Goal: Task Accomplishment & Management: Use online tool/utility

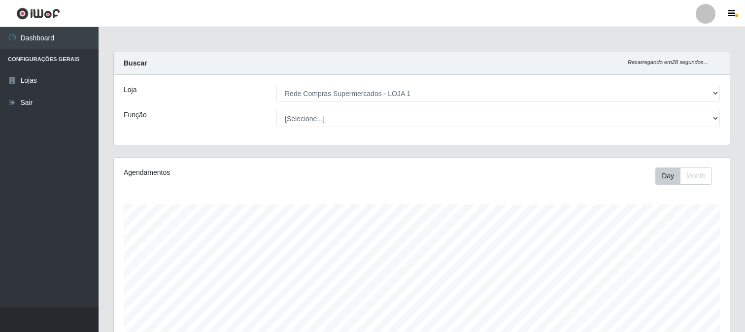
select select "158"
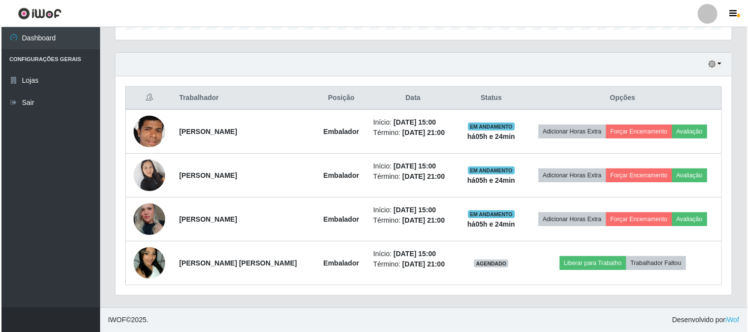
scroll to position [204, 616]
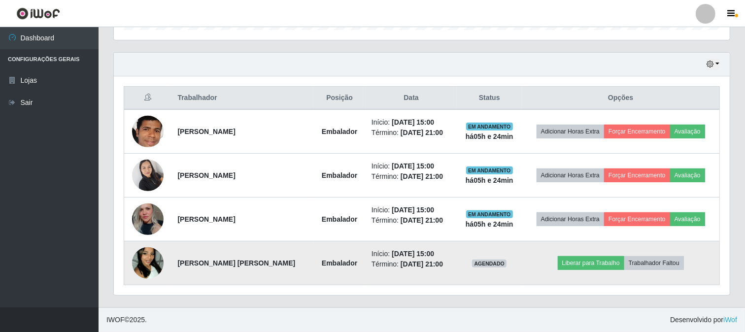
click at [148, 258] on img at bounding box center [148, 263] width 32 height 56
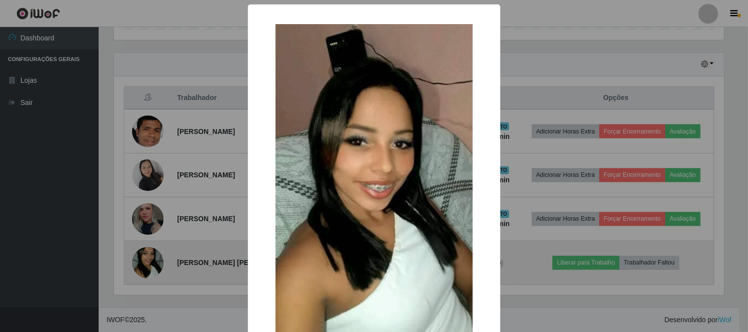
click at [148, 258] on div "× OK Cancel" at bounding box center [374, 166] width 748 height 332
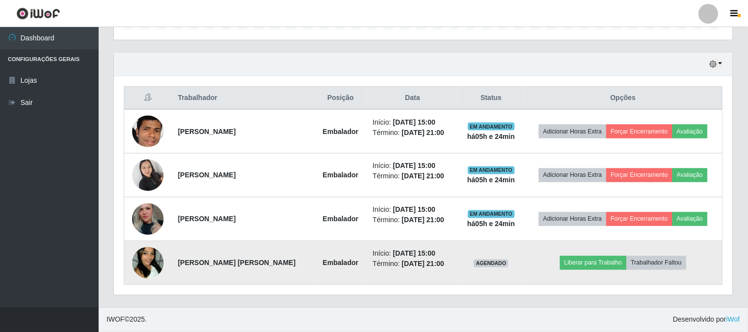
scroll to position [204, 616]
click at [148, 258] on img at bounding box center [148, 263] width 32 height 56
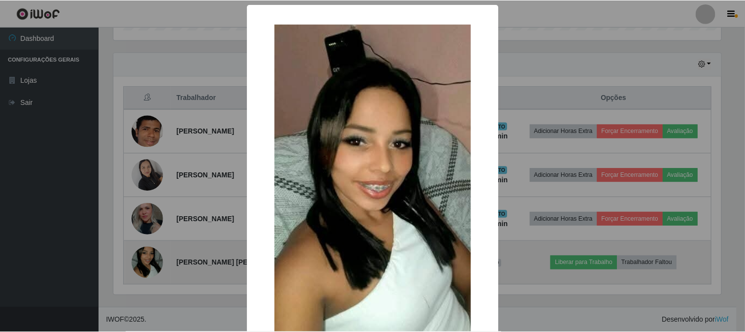
scroll to position [204, 610]
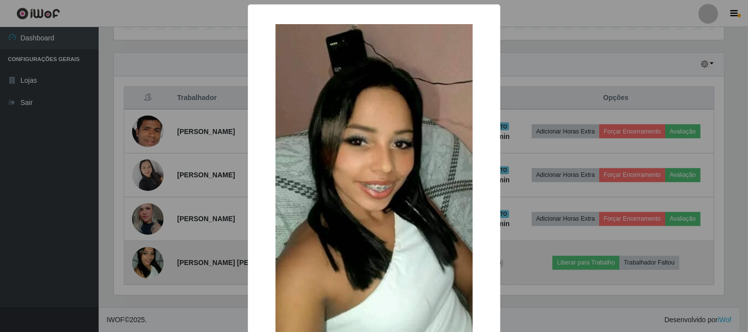
click at [148, 258] on div "× OK Cancel" at bounding box center [374, 166] width 748 height 332
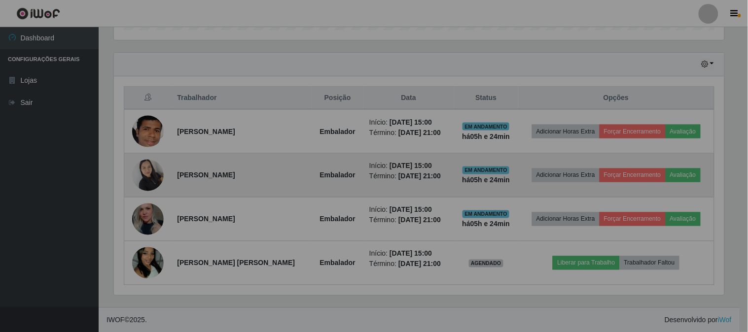
scroll to position [204, 616]
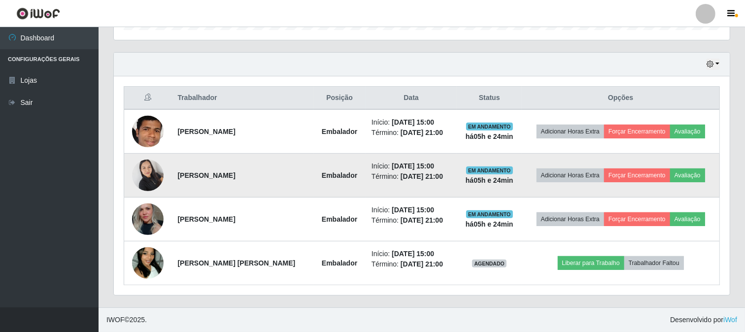
click at [156, 168] on img at bounding box center [148, 175] width 32 height 42
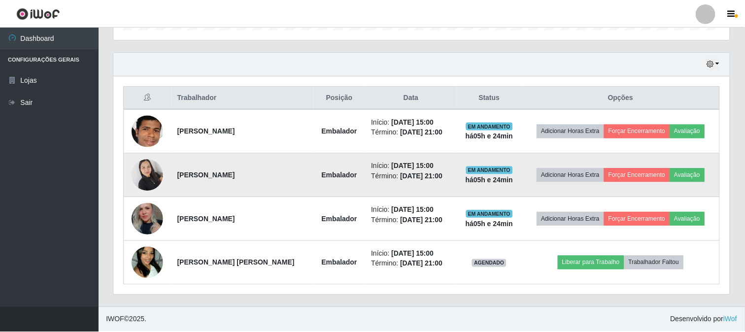
scroll to position [204, 610]
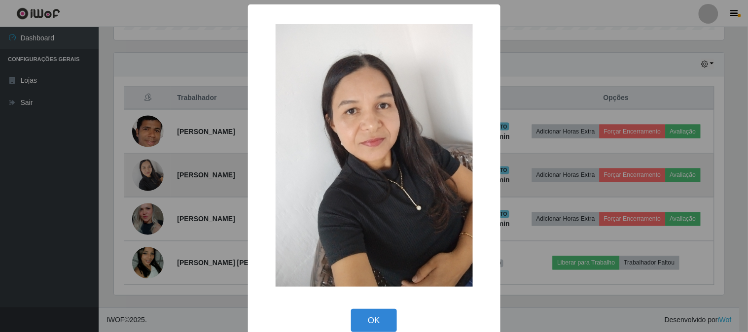
click at [156, 168] on div "× OK Cancel" at bounding box center [374, 166] width 748 height 332
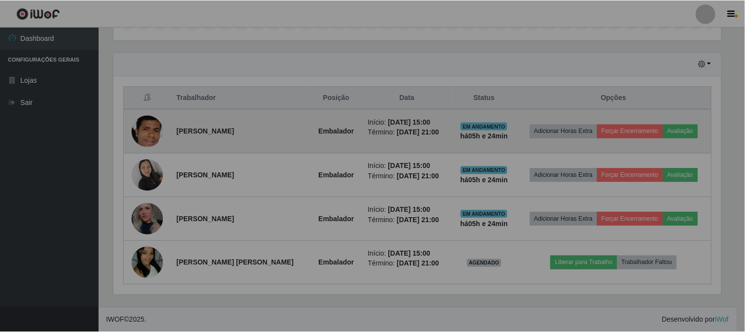
scroll to position [204, 616]
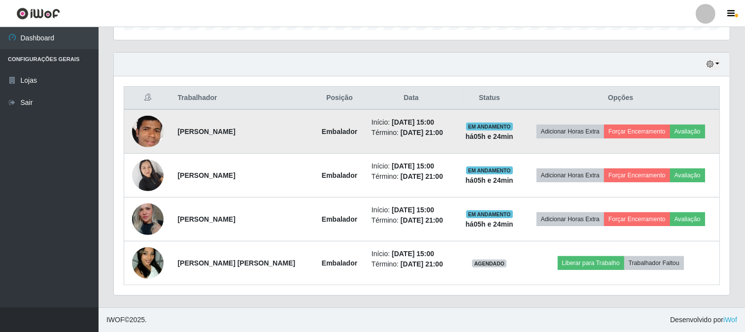
click at [156, 129] on img at bounding box center [148, 131] width 32 height 45
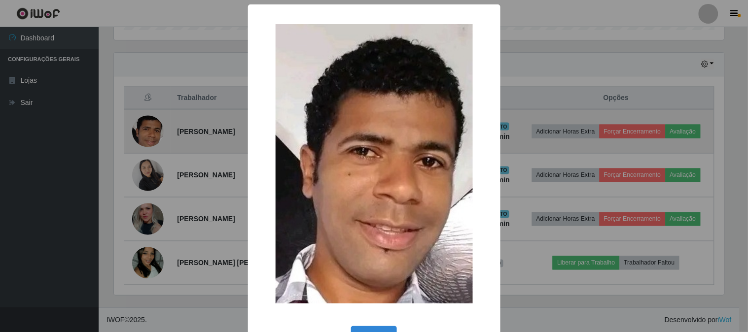
click at [156, 129] on div "× OK Cancel" at bounding box center [374, 166] width 748 height 332
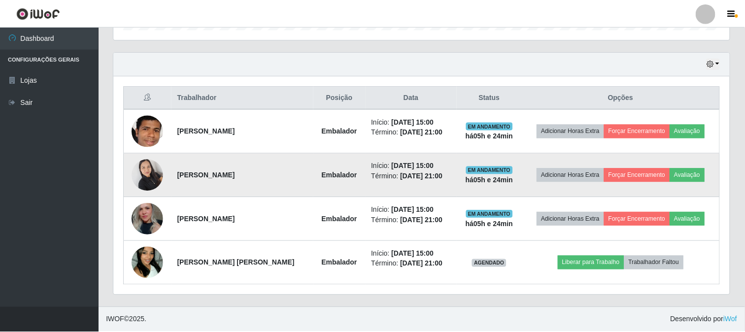
scroll to position [204, 616]
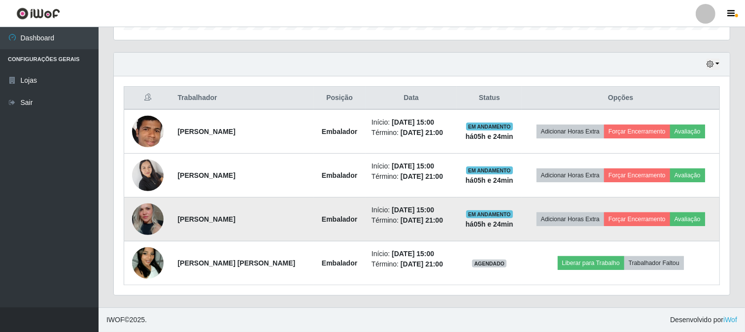
click at [141, 218] on img at bounding box center [148, 219] width 32 height 47
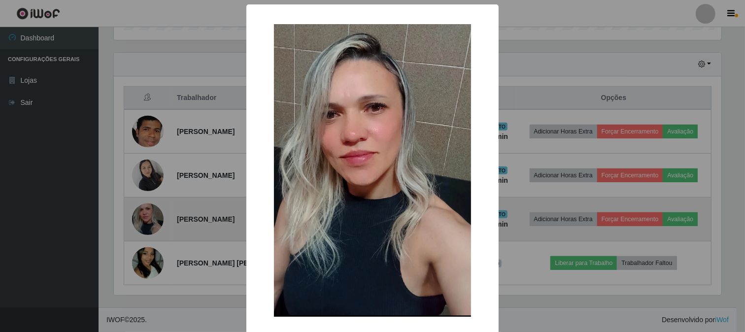
scroll to position [204, 610]
click at [141, 218] on div "× OK Cancel" at bounding box center [374, 166] width 748 height 332
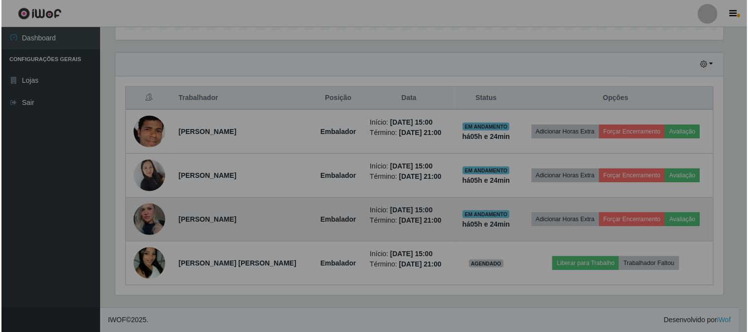
scroll to position [204, 616]
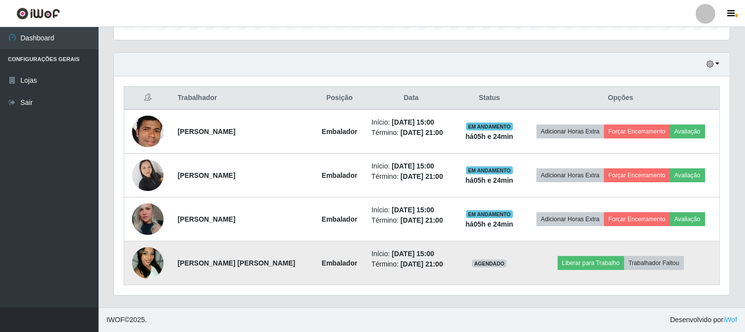
click at [145, 263] on img at bounding box center [148, 263] width 32 height 56
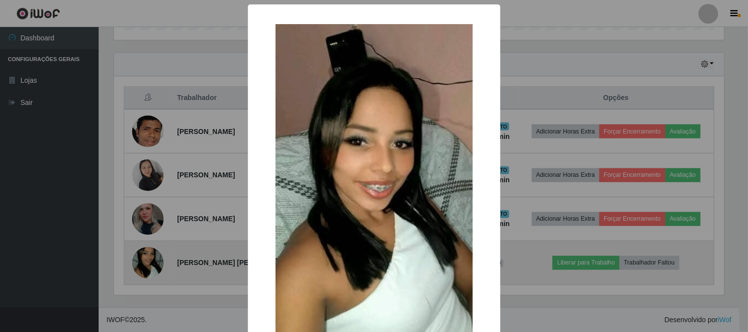
click at [145, 263] on div "× OK Cancel" at bounding box center [374, 166] width 748 height 332
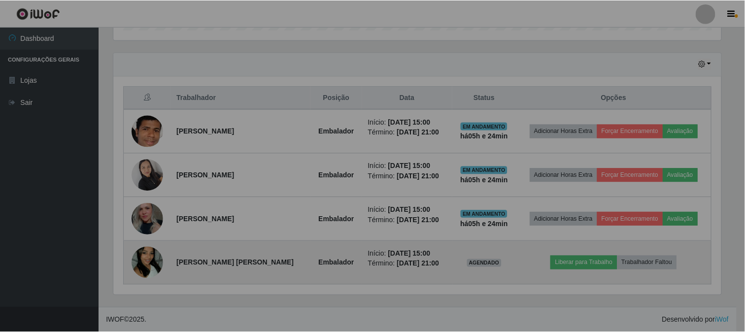
scroll to position [204, 616]
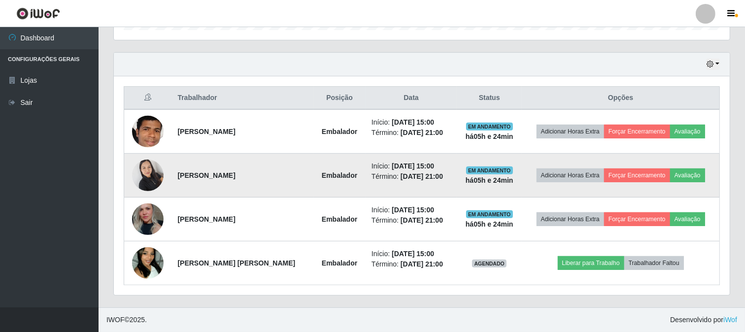
click at [146, 174] on img at bounding box center [148, 175] width 32 height 42
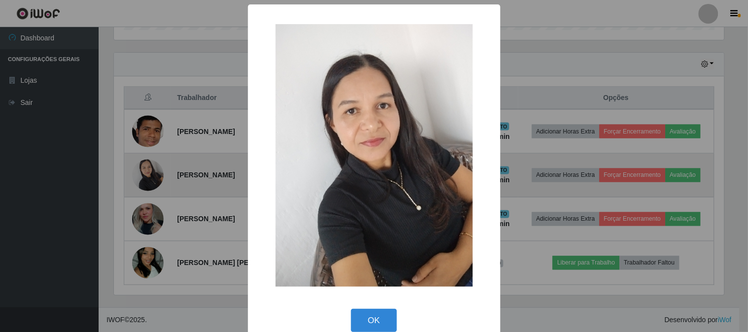
click at [146, 174] on div "× OK Cancel" at bounding box center [374, 166] width 748 height 332
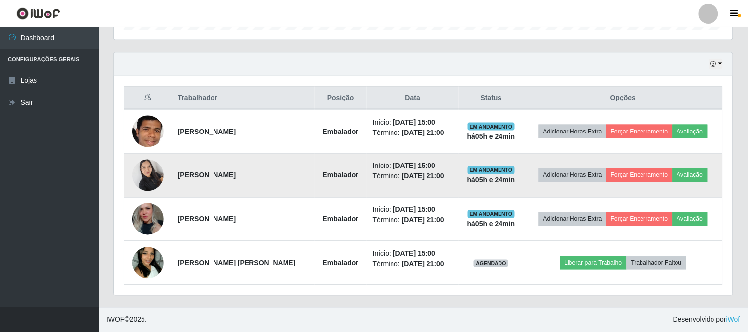
scroll to position [0, 0]
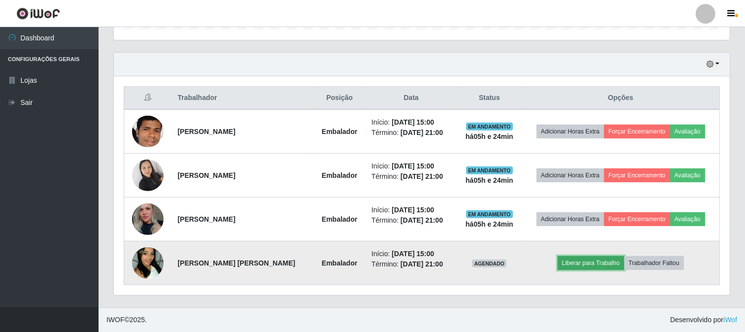
click at [574, 261] on button "Liberar para Trabalho" at bounding box center [591, 263] width 67 height 14
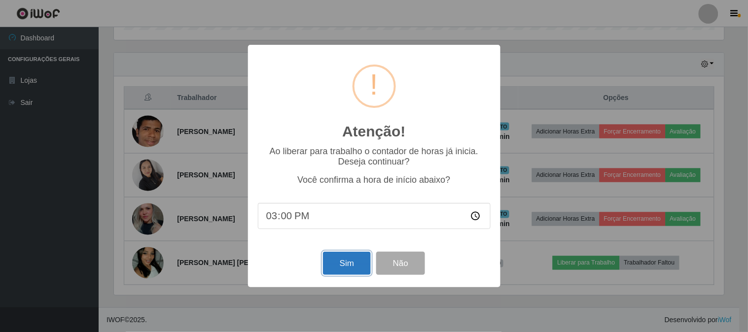
click at [348, 266] on button "Sim" at bounding box center [347, 263] width 48 height 23
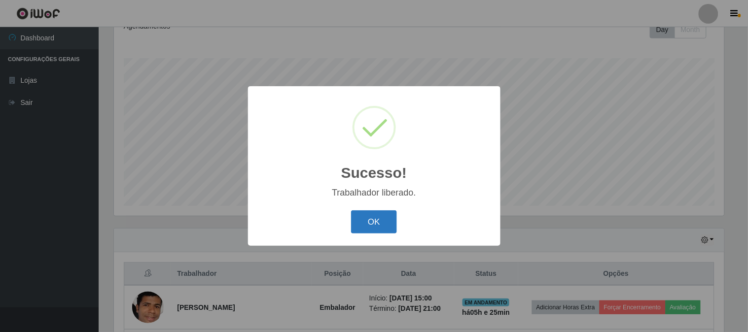
click at [378, 219] on button "OK" at bounding box center [374, 221] width 46 height 23
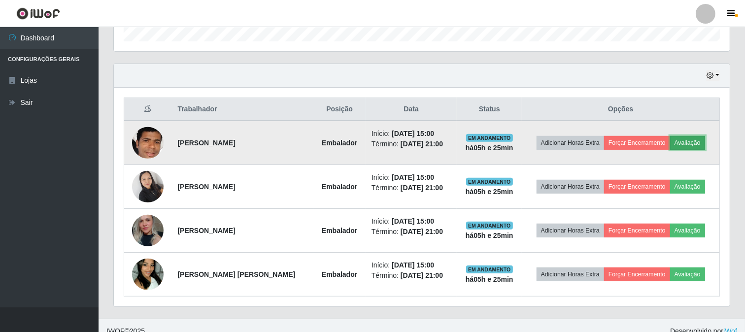
click at [682, 141] on button "Avaliação" at bounding box center [687, 143] width 35 height 14
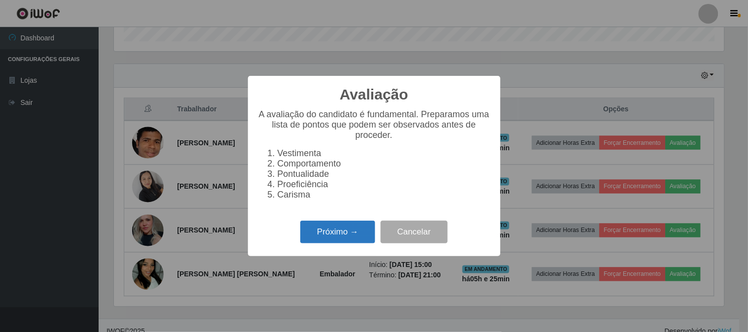
click at [343, 229] on button "Próximo →" at bounding box center [337, 232] width 75 height 23
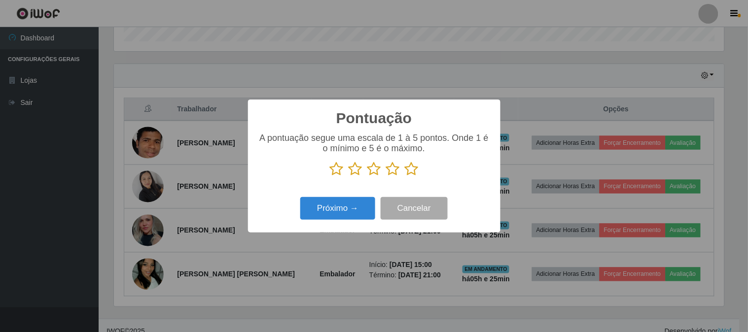
click at [412, 168] on icon at bounding box center [412, 169] width 14 height 15
click at [405, 176] on input "radio" at bounding box center [405, 176] width 0 height 0
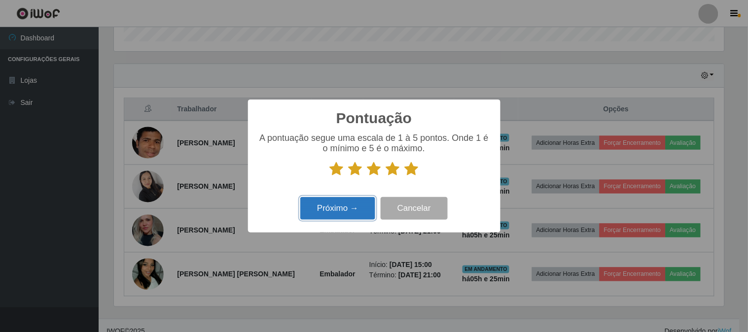
click at [362, 203] on button "Próximo →" at bounding box center [337, 208] width 75 height 23
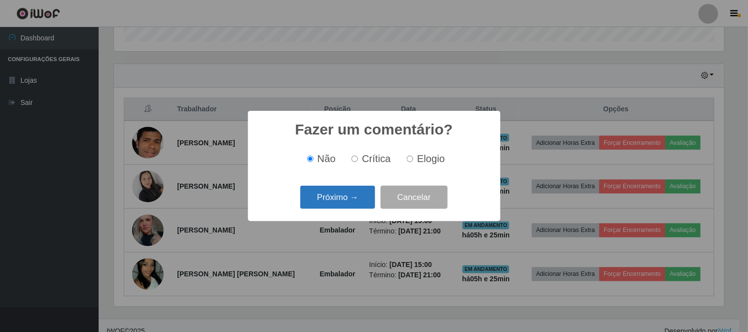
click at [363, 201] on button "Próximo →" at bounding box center [337, 197] width 75 height 23
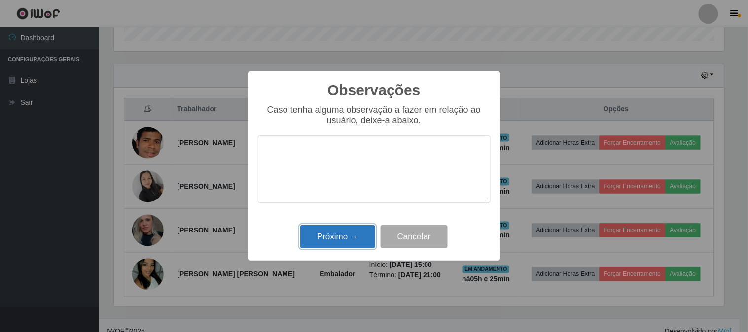
click at [361, 234] on button "Próximo →" at bounding box center [337, 236] width 75 height 23
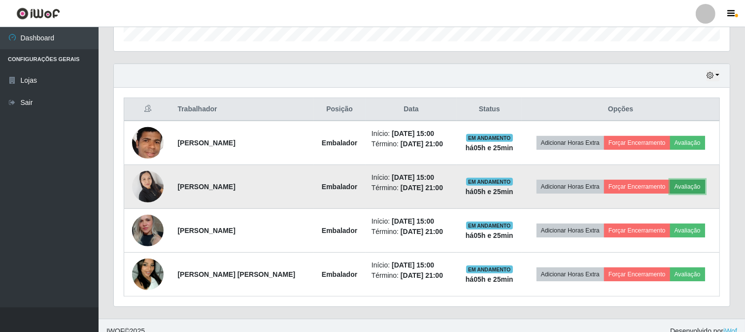
click at [685, 190] on button "Avaliação" at bounding box center [687, 187] width 35 height 14
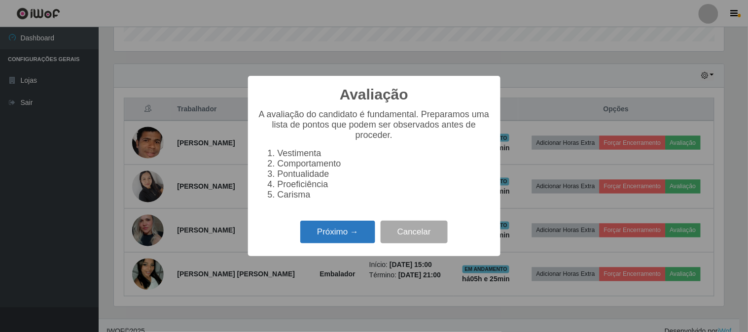
click at [322, 230] on button "Próximo →" at bounding box center [337, 232] width 75 height 23
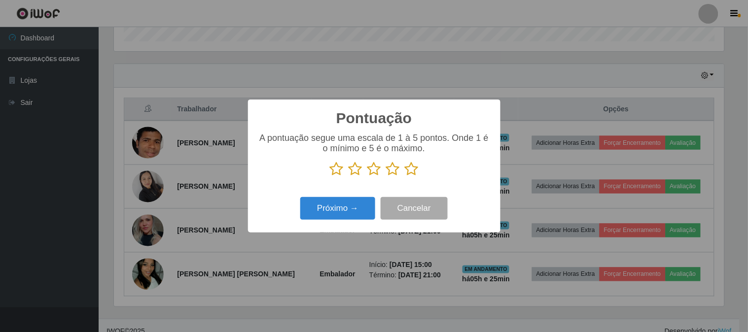
click at [409, 173] on icon at bounding box center [412, 169] width 14 height 15
click at [405, 176] on input "radio" at bounding box center [405, 176] width 0 height 0
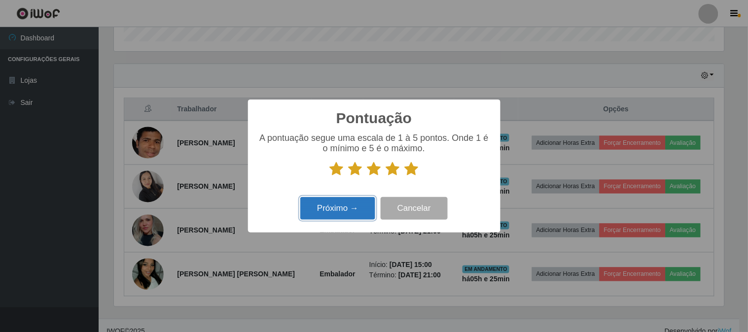
click at [363, 206] on button "Próximo →" at bounding box center [337, 208] width 75 height 23
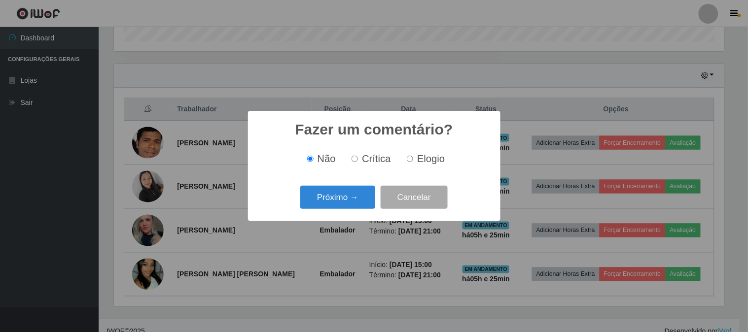
click at [363, 206] on button "Próximo →" at bounding box center [337, 197] width 75 height 23
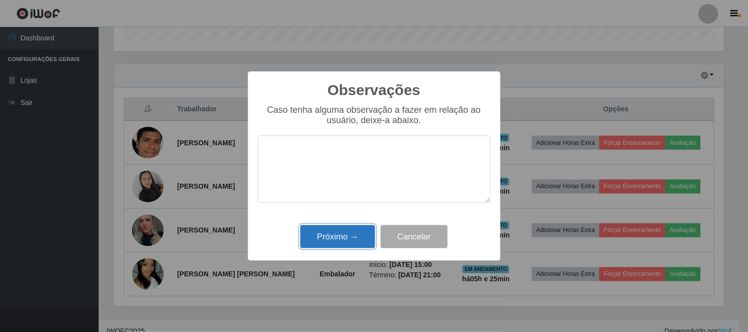
click at [355, 233] on button "Próximo →" at bounding box center [337, 236] width 75 height 23
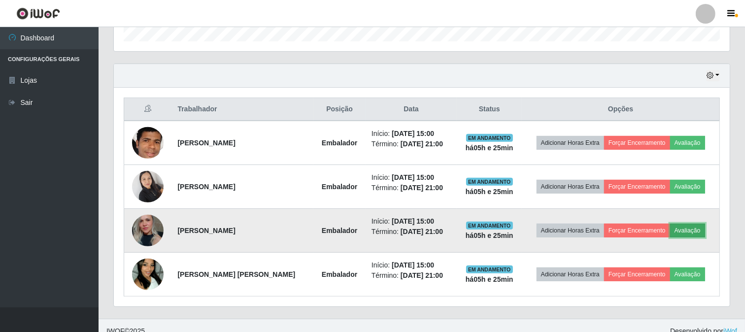
click at [688, 230] on button "Avaliação" at bounding box center [687, 231] width 35 height 14
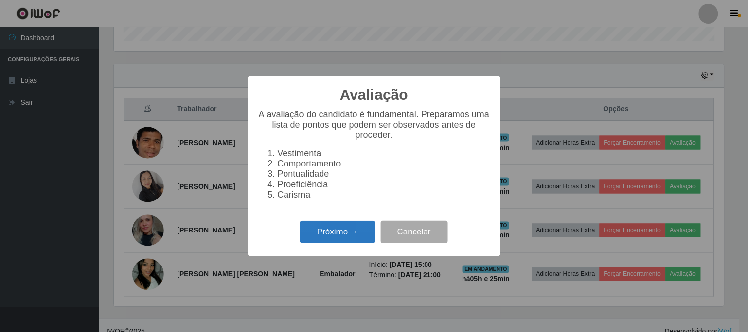
click at [341, 233] on button "Próximo →" at bounding box center [337, 232] width 75 height 23
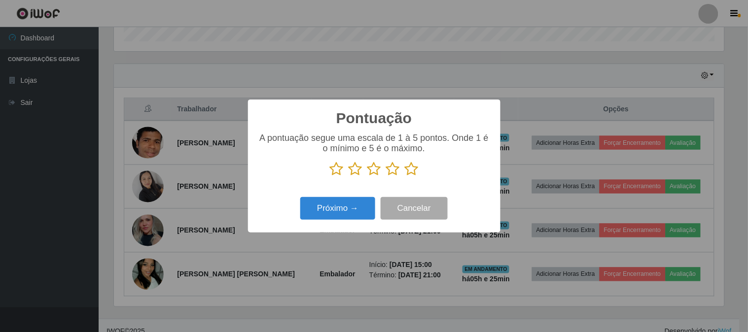
click at [412, 173] on icon at bounding box center [412, 169] width 14 height 15
click at [405, 176] on input "radio" at bounding box center [405, 176] width 0 height 0
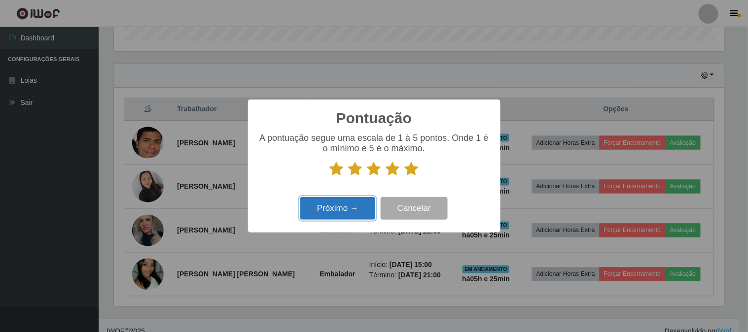
click at [358, 216] on button "Próximo →" at bounding box center [337, 208] width 75 height 23
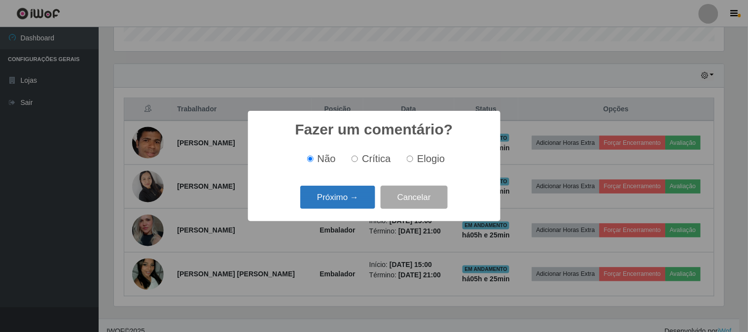
click at [358, 209] on button "Próximo →" at bounding box center [337, 197] width 75 height 23
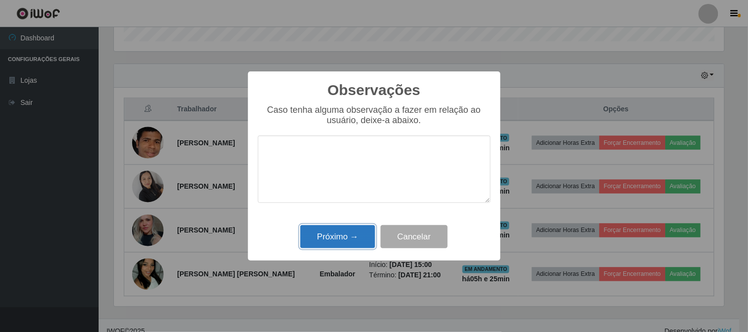
click at [359, 236] on button "Próximo →" at bounding box center [337, 236] width 75 height 23
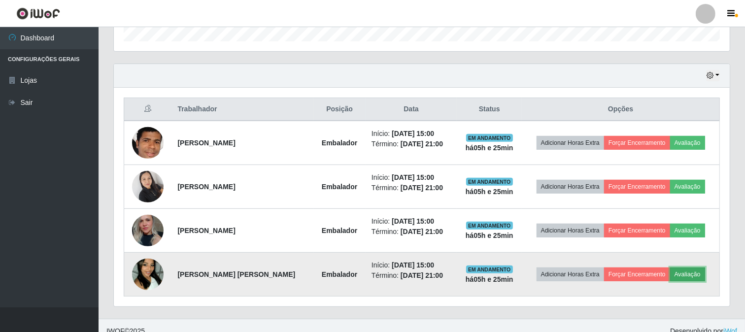
click at [688, 272] on button "Avaliação" at bounding box center [687, 275] width 35 height 14
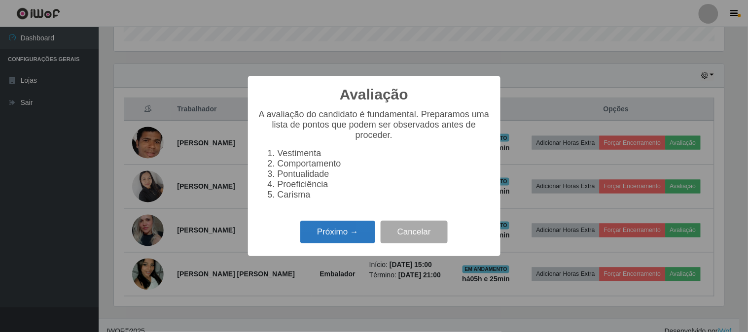
click at [358, 231] on button "Próximo →" at bounding box center [337, 232] width 75 height 23
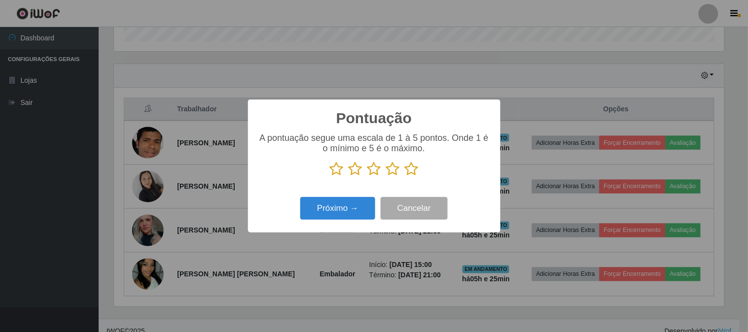
click at [414, 174] on icon at bounding box center [412, 169] width 14 height 15
click at [405, 176] on input "radio" at bounding box center [405, 176] width 0 height 0
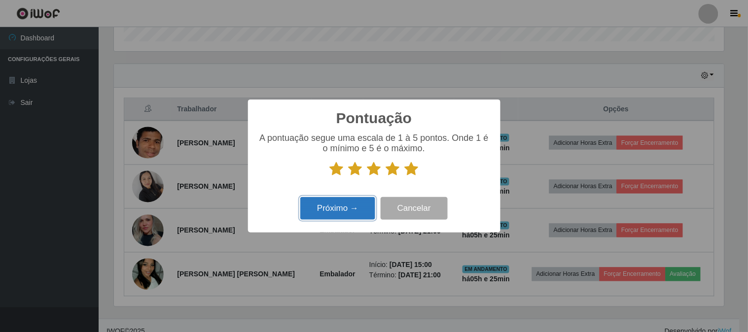
click at [360, 205] on button "Próximo →" at bounding box center [337, 208] width 75 height 23
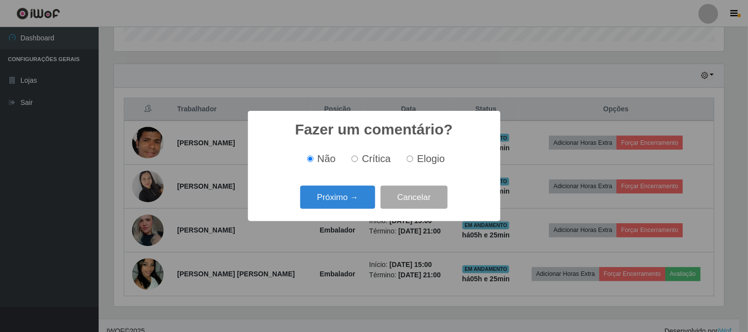
click at [360, 205] on button "Próximo →" at bounding box center [337, 197] width 75 height 23
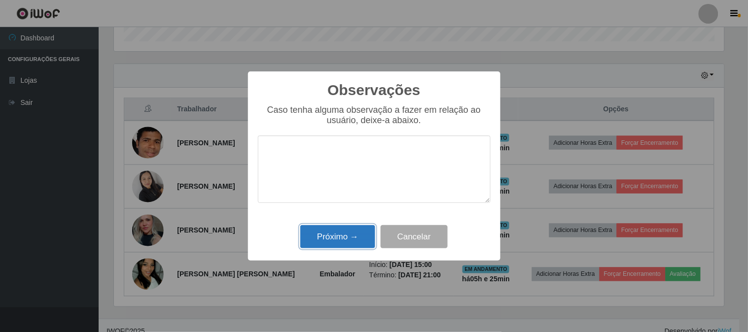
click at [357, 232] on button "Próximo →" at bounding box center [337, 236] width 75 height 23
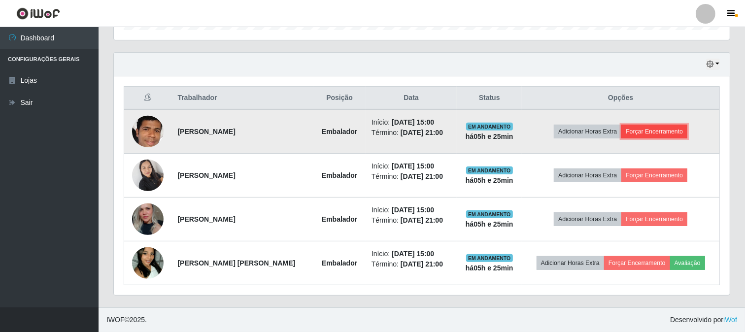
click at [672, 132] on button "Forçar Encerramento" at bounding box center [654, 132] width 66 height 14
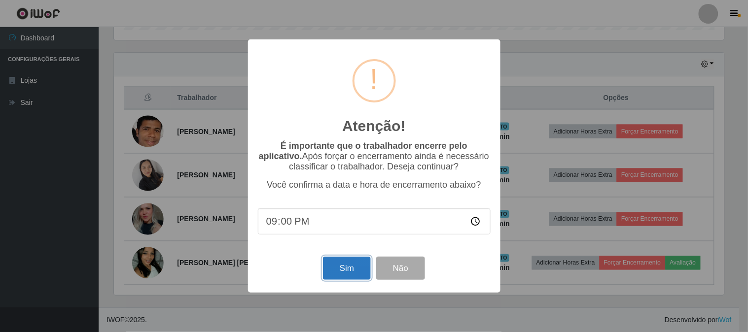
click at [356, 273] on button "Sim" at bounding box center [347, 268] width 48 height 23
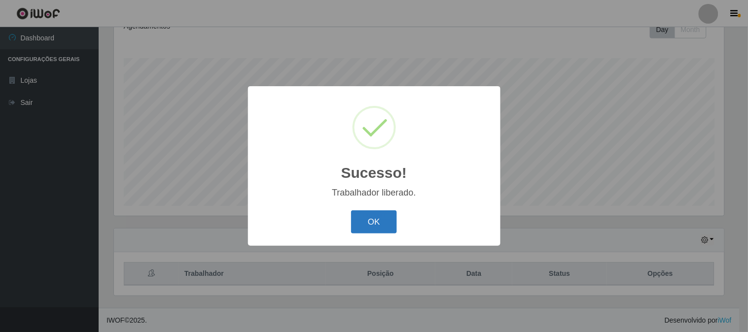
click at [378, 224] on button "OK" at bounding box center [374, 221] width 46 height 23
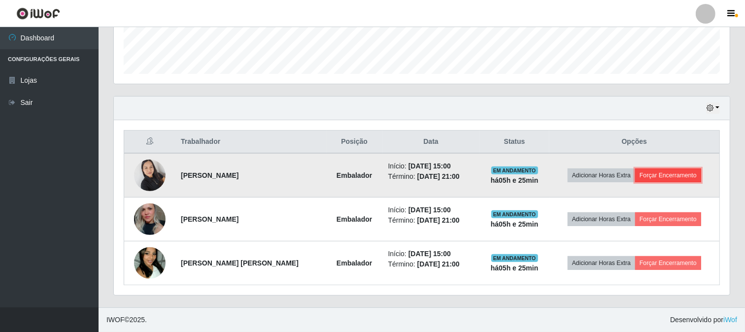
click at [671, 170] on button "Forçar Encerramento" at bounding box center [668, 176] width 66 height 14
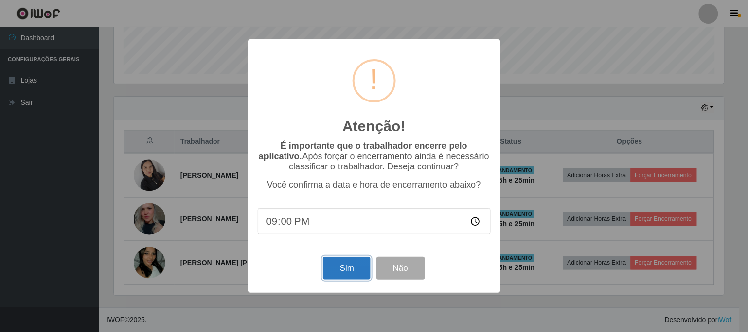
click at [356, 268] on button "Sim" at bounding box center [347, 268] width 48 height 23
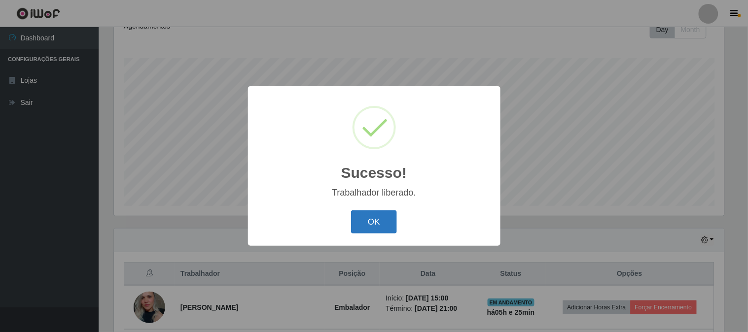
click at [384, 220] on button "OK" at bounding box center [374, 221] width 46 height 23
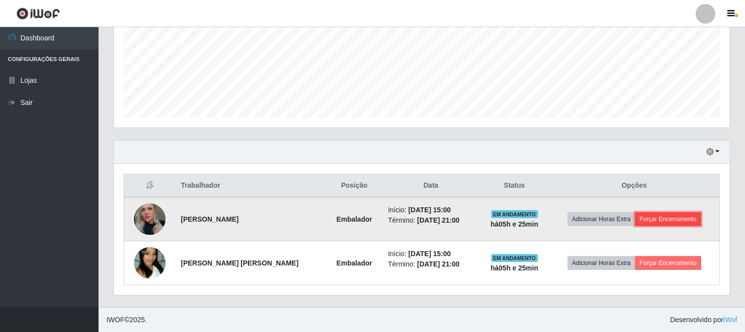
click at [676, 223] on button "Forçar Encerramento" at bounding box center [668, 219] width 66 height 14
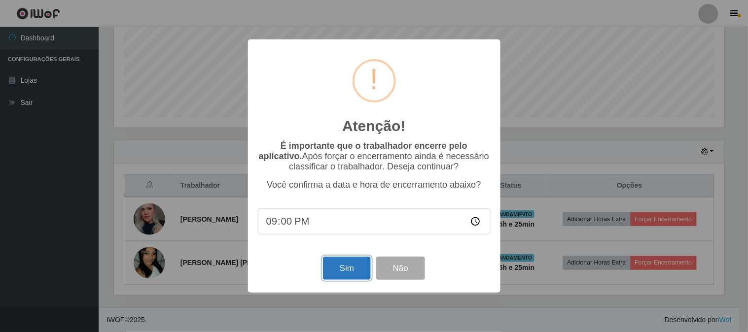
click at [345, 277] on button "Sim" at bounding box center [347, 268] width 48 height 23
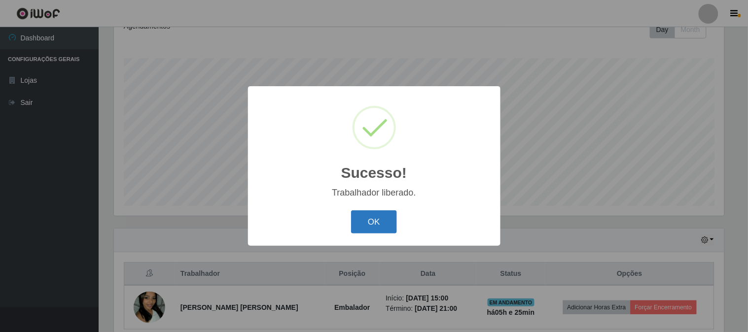
click at [390, 218] on button "OK" at bounding box center [374, 221] width 46 height 23
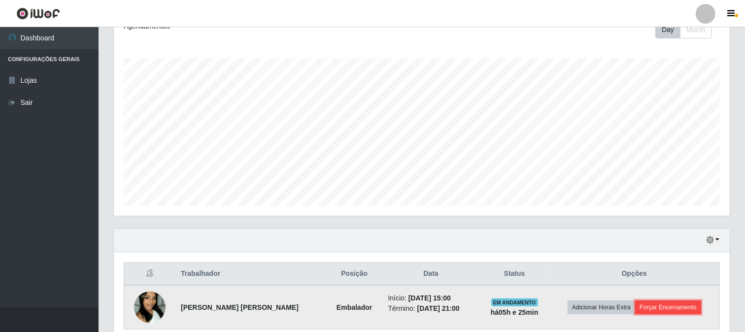
click at [662, 307] on button "Forçar Encerramento" at bounding box center [668, 308] width 66 height 14
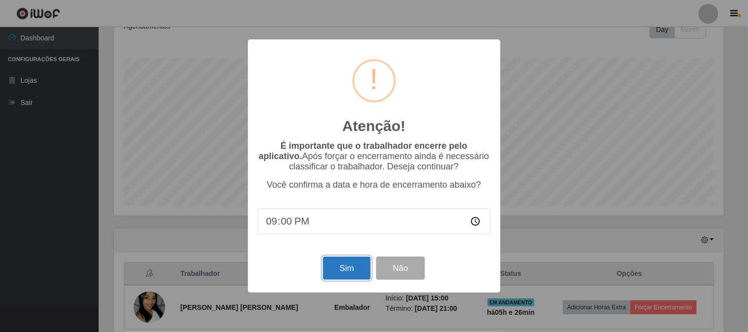
click at [348, 270] on button "Sim" at bounding box center [347, 268] width 48 height 23
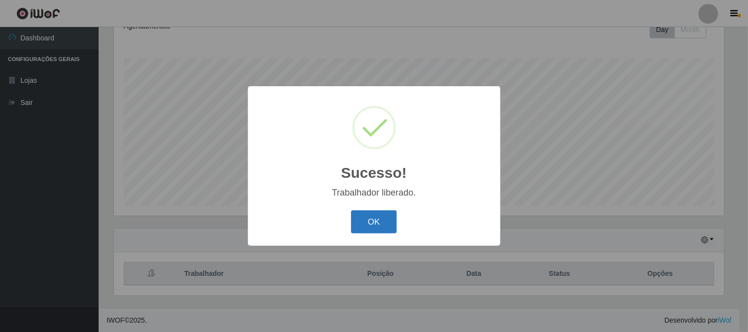
click at [374, 218] on button "OK" at bounding box center [374, 221] width 46 height 23
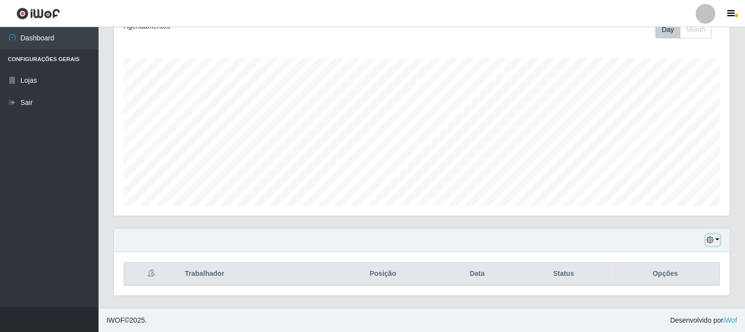
click at [717, 242] on button "button" at bounding box center [713, 240] width 14 height 11
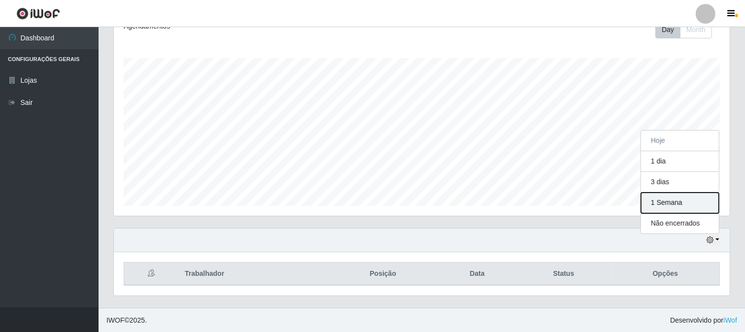
click at [674, 204] on button "1 Semana" at bounding box center [680, 203] width 78 height 21
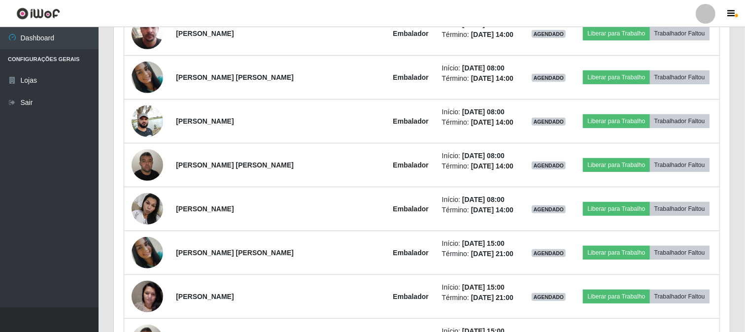
scroll to position [201, 0]
